Goal: Navigation & Orientation: Find specific page/section

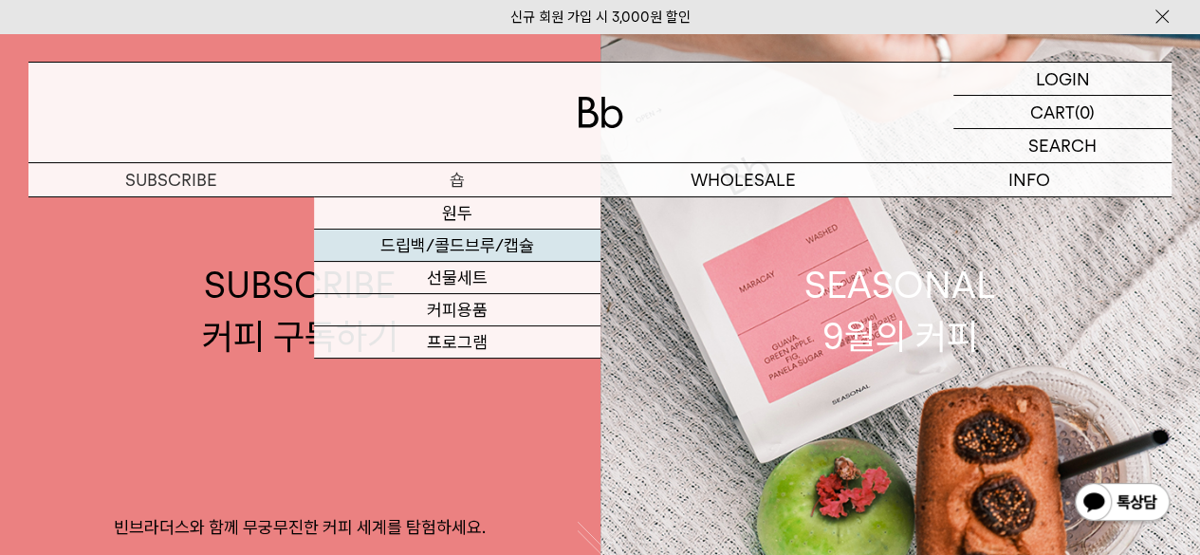
click at [531, 254] on link "드립백/콜드브루/캡슐" at bounding box center [456, 245] width 285 height 32
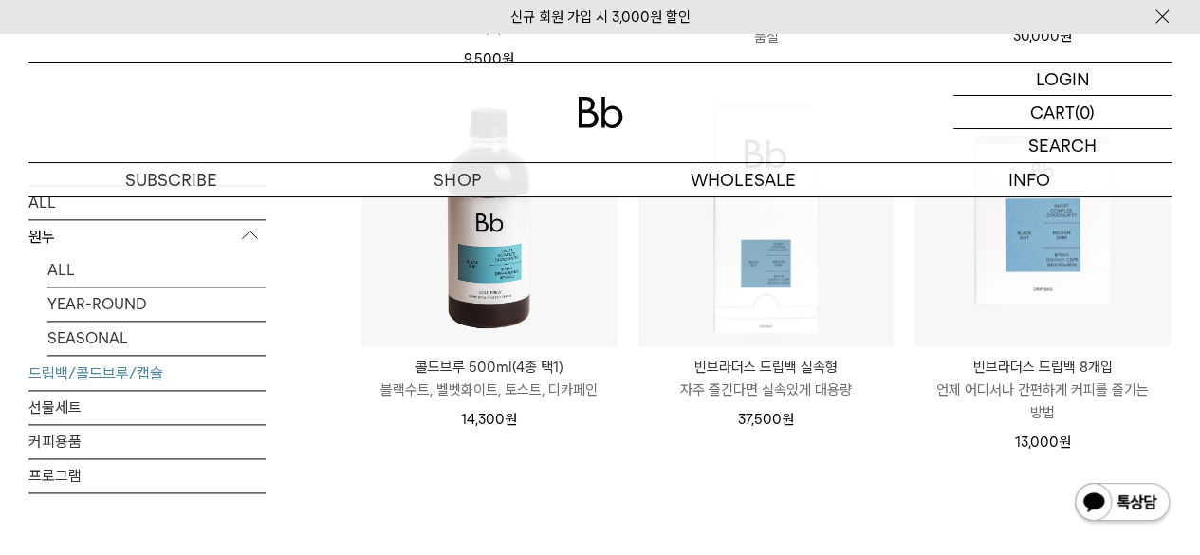
scroll to position [1138, 0]
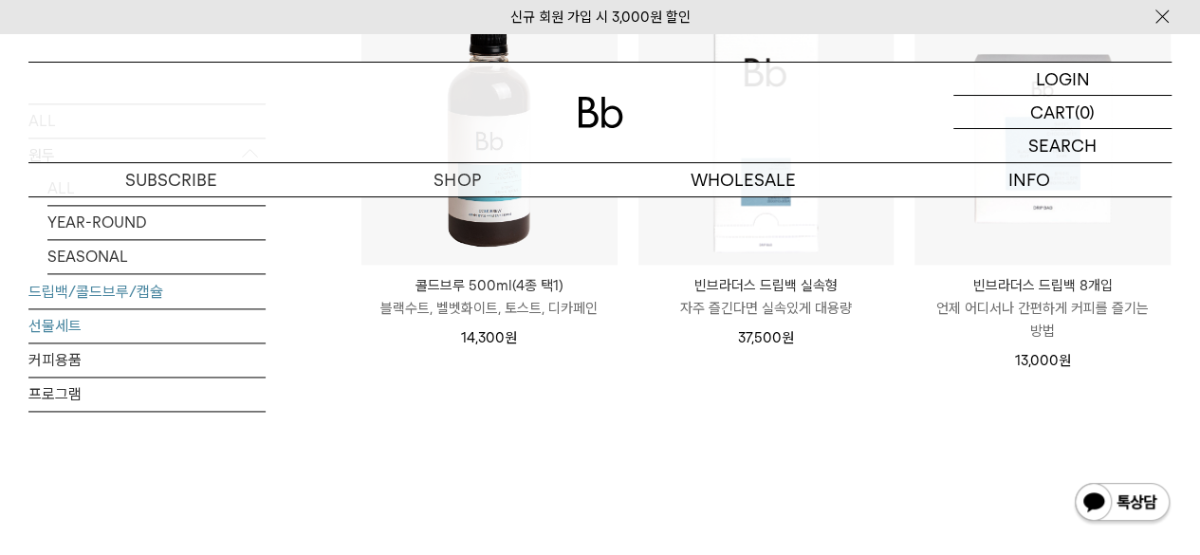
click at [78, 327] on link "선물세트" at bounding box center [146, 324] width 237 height 33
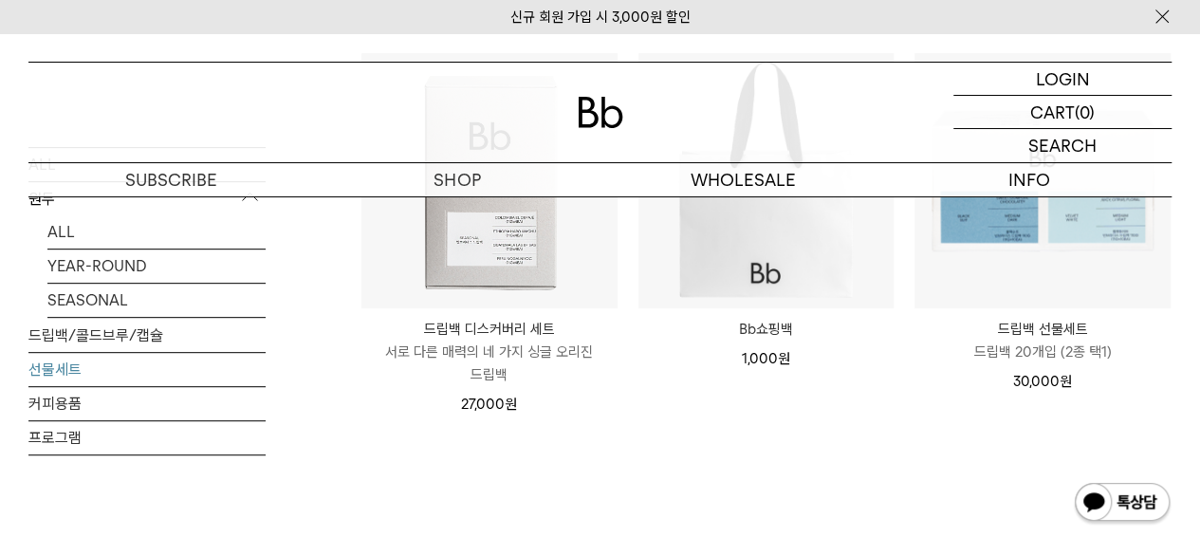
scroll to position [284, 0]
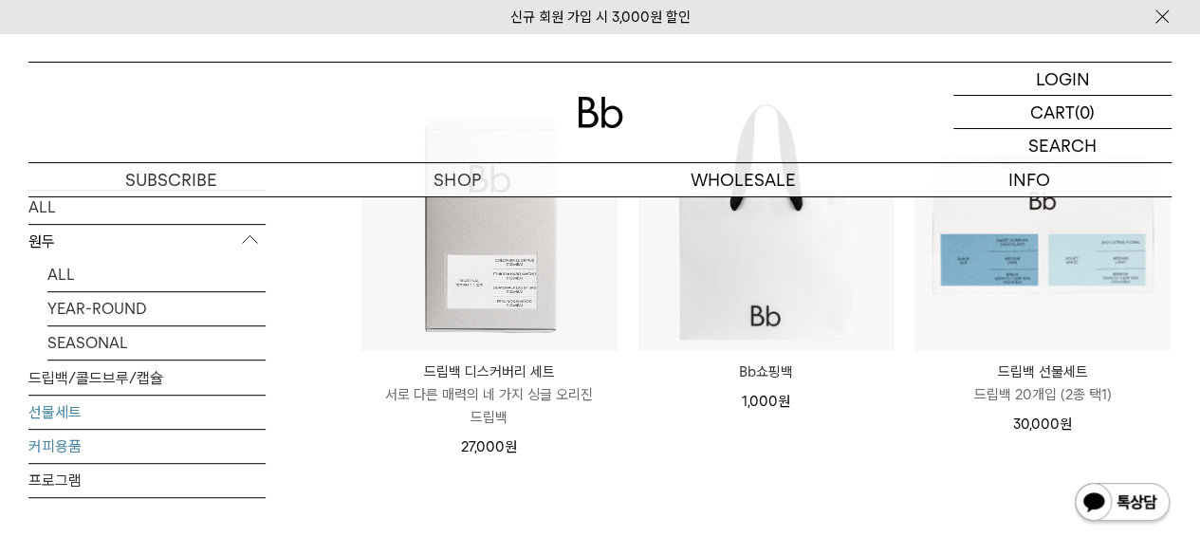
click at [76, 447] on link "커피용품" at bounding box center [146, 445] width 237 height 33
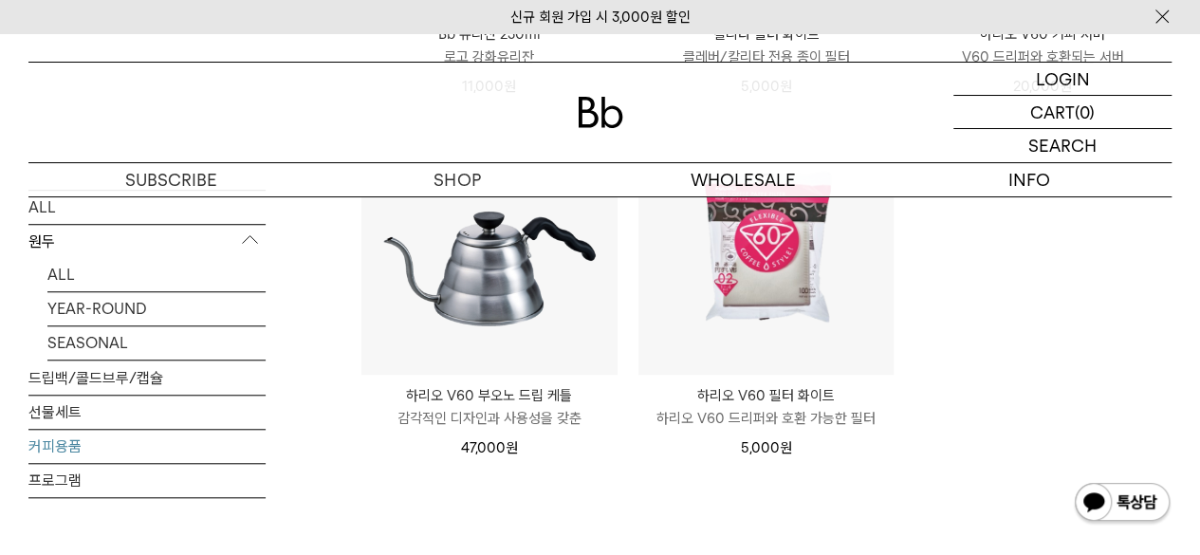
scroll to position [664, 0]
